Goal: Check status: Check status

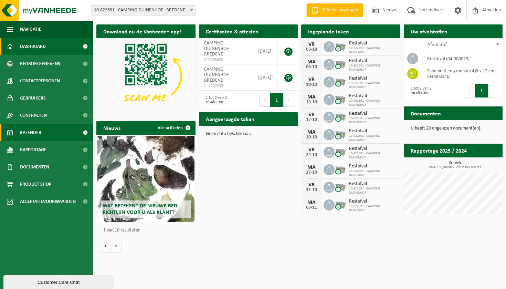
click at [64, 132] on link "Kalender" at bounding box center [46, 132] width 93 height 17
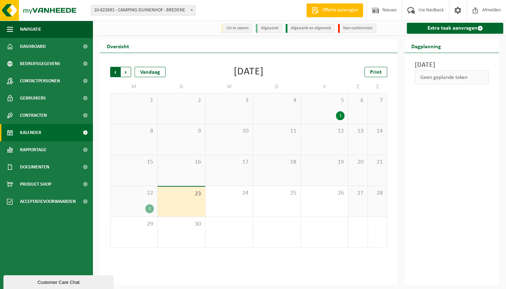
click at [129, 74] on span "Volgende" at bounding box center [126, 72] width 10 height 10
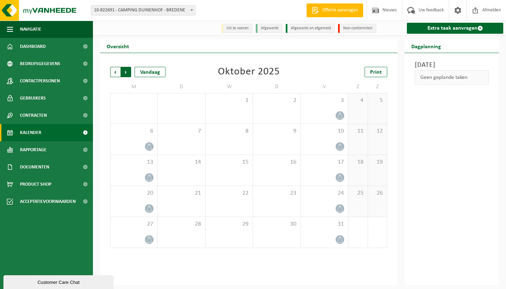
click at [118, 76] on span "Vorige" at bounding box center [115, 72] width 10 height 10
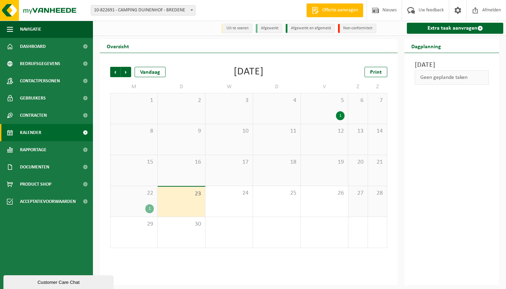
click at [118, 76] on span "Vorige" at bounding box center [115, 72] width 10 height 10
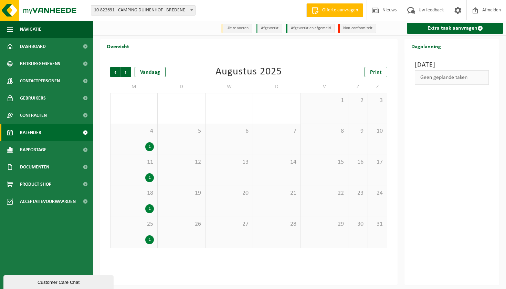
click at [118, 76] on span "Vorige" at bounding box center [115, 72] width 10 height 10
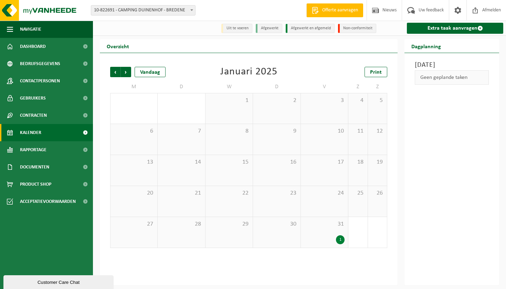
click at [118, 76] on span "Vorige" at bounding box center [115, 72] width 10 height 10
click at [127, 75] on span "Volgende" at bounding box center [126, 72] width 10 height 10
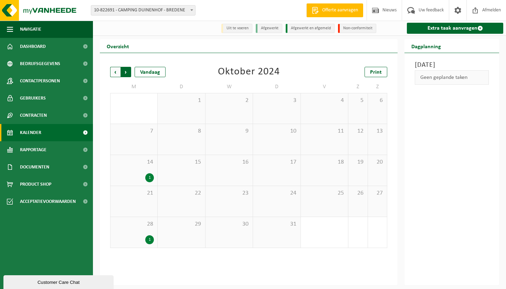
click at [115, 73] on span "Vorige" at bounding box center [115, 72] width 10 height 10
click at [123, 72] on span "Volgende" at bounding box center [126, 72] width 10 height 10
click at [127, 73] on span "Volgende" at bounding box center [126, 72] width 10 height 10
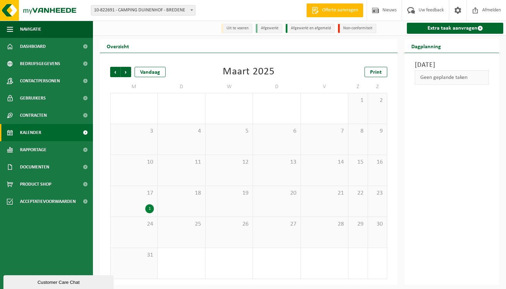
click at [127, 73] on span "Volgende" at bounding box center [126, 72] width 10 height 10
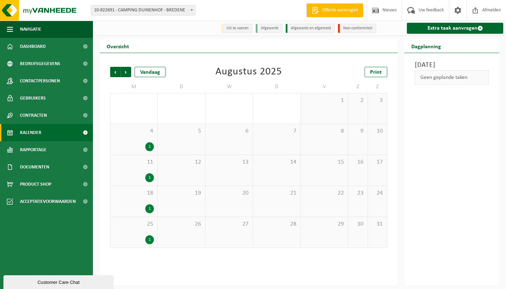
click at [127, 73] on span "Volgende" at bounding box center [126, 72] width 10 height 10
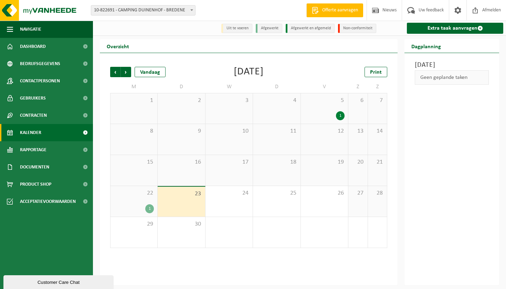
click at [127, 73] on span "Volgende" at bounding box center [126, 72] width 10 height 10
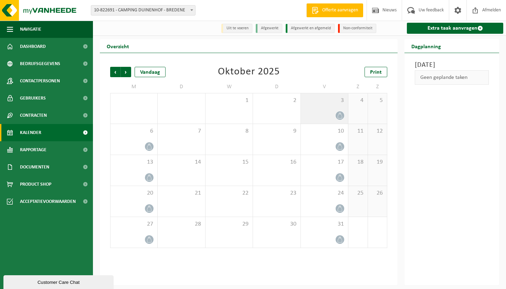
click at [321, 117] on div at bounding box center [324, 115] width 40 height 9
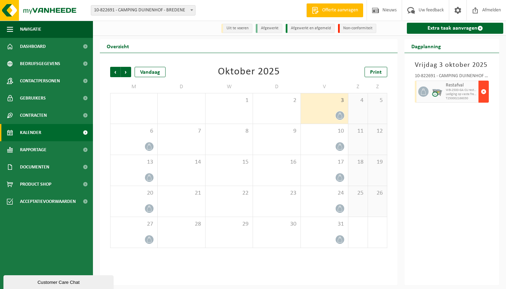
click at [480, 94] on button "button" at bounding box center [483, 92] width 10 height 22
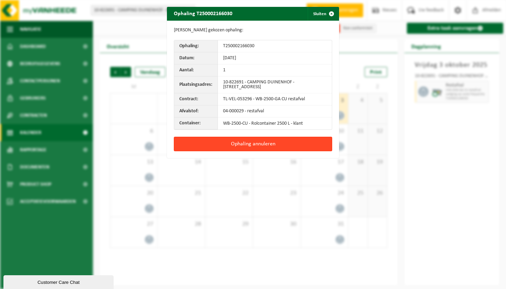
click at [317, 141] on button "Ophaling annuleren" at bounding box center [253, 144] width 158 height 14
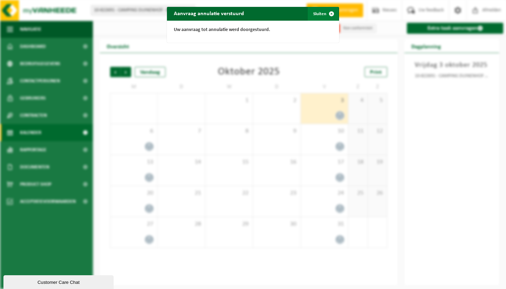
click at [308, 17] on button "Sluiten" at bounding box center [323, 14] width 31 height 14
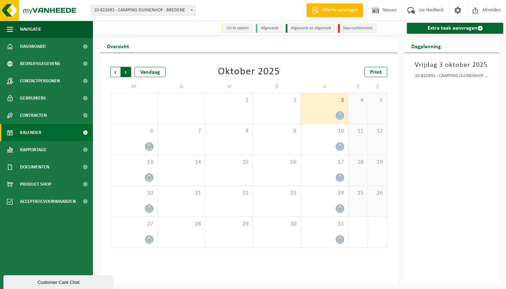
click at [116, 72] on span "Vorige" at bounding box center [115, 72] width 10 height 10
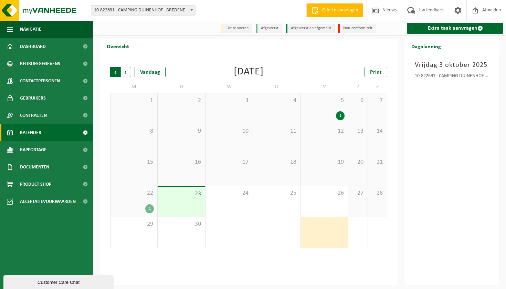
click at [127, 70] on span "Volgende" at bounding box center [126, 72] width 10 height 10
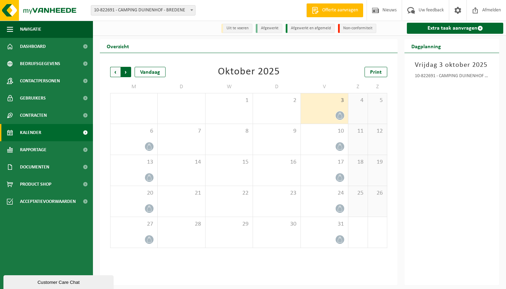
click at [117, 73] on span "Vorige" at bounding box center [115, 72] width 10 height 10
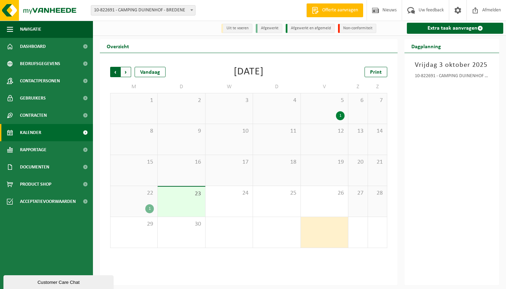
click at [128, 72] on span "Volgende" at bounding box center [126, 72] width 10 height 10
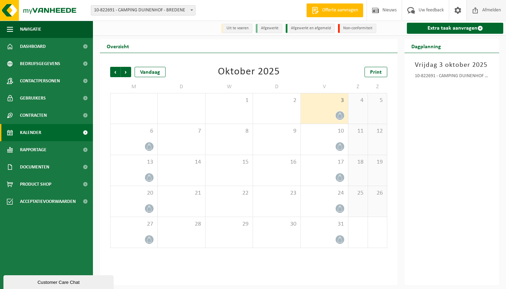
click at [492, 14] on span "Afmelden" at bounding box center [491, 10] width 22 height 20
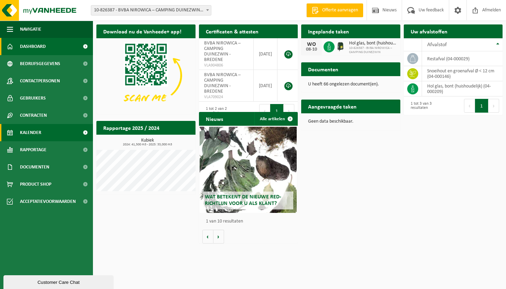
click at [38, 140] on span "Kalender" at bounding box center [30, 132] width 21 height 17
